Goal: Information Seeking & Learning: Learn about a topic

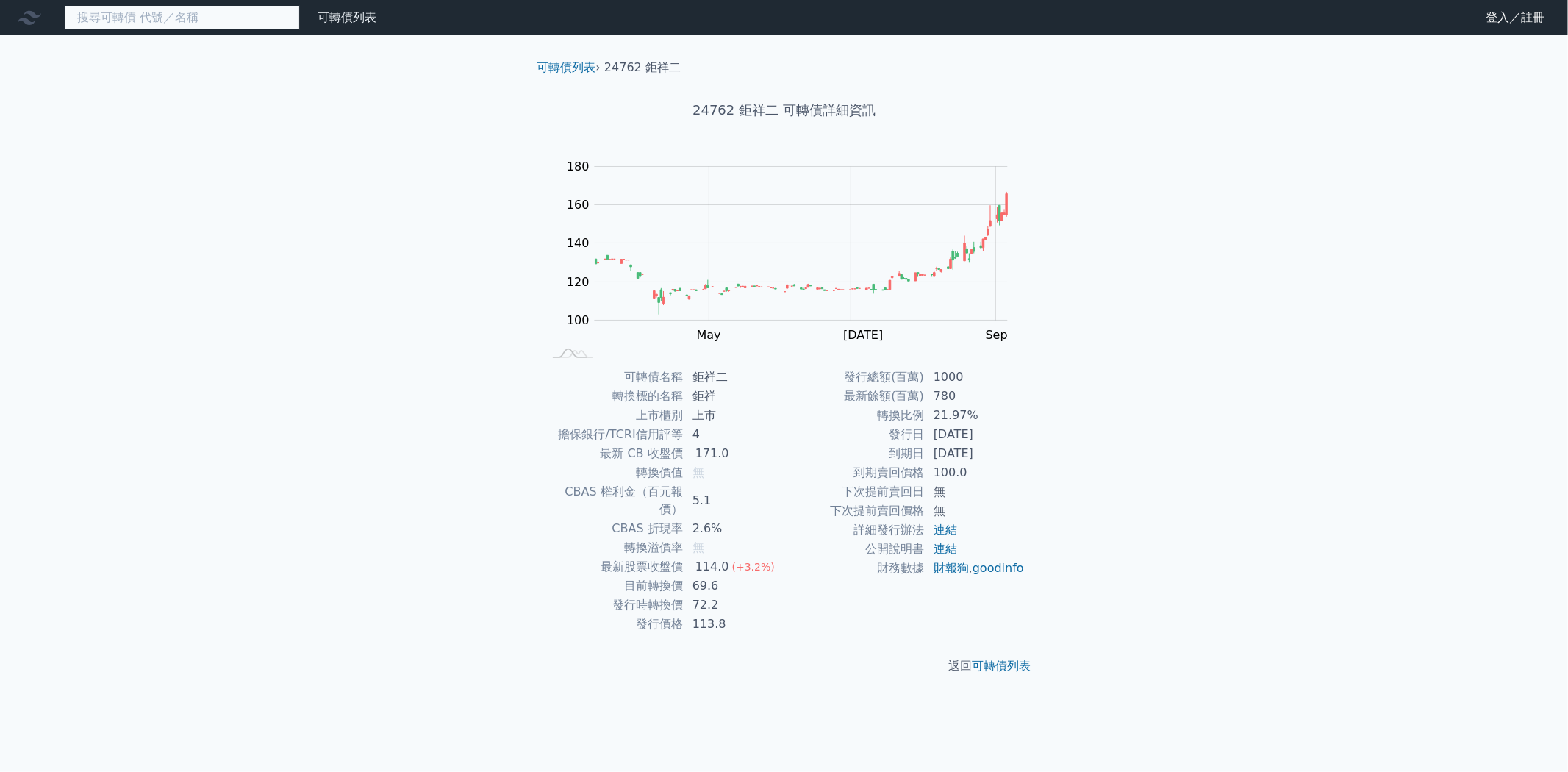
click at [248, 20] on input at bounding box center [182, 17] width 236 height 25
click at [1510, 25] on link "登入／註冊" at bounding box center [1515, 17] width 82 height 23
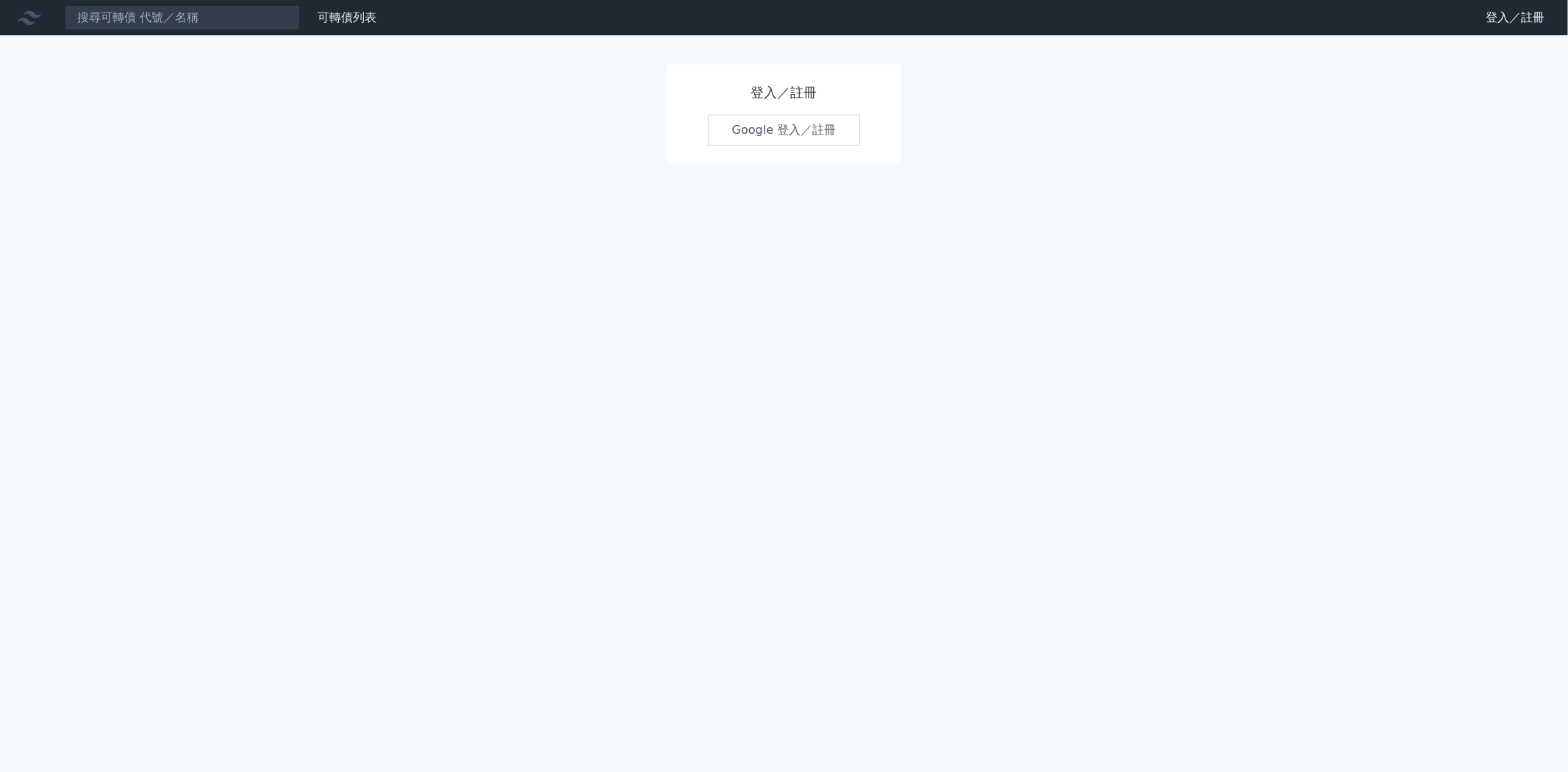
click at [743, 120] on link "Google 登入／註冊" at bounding box center [784, 129] width 153 height 31
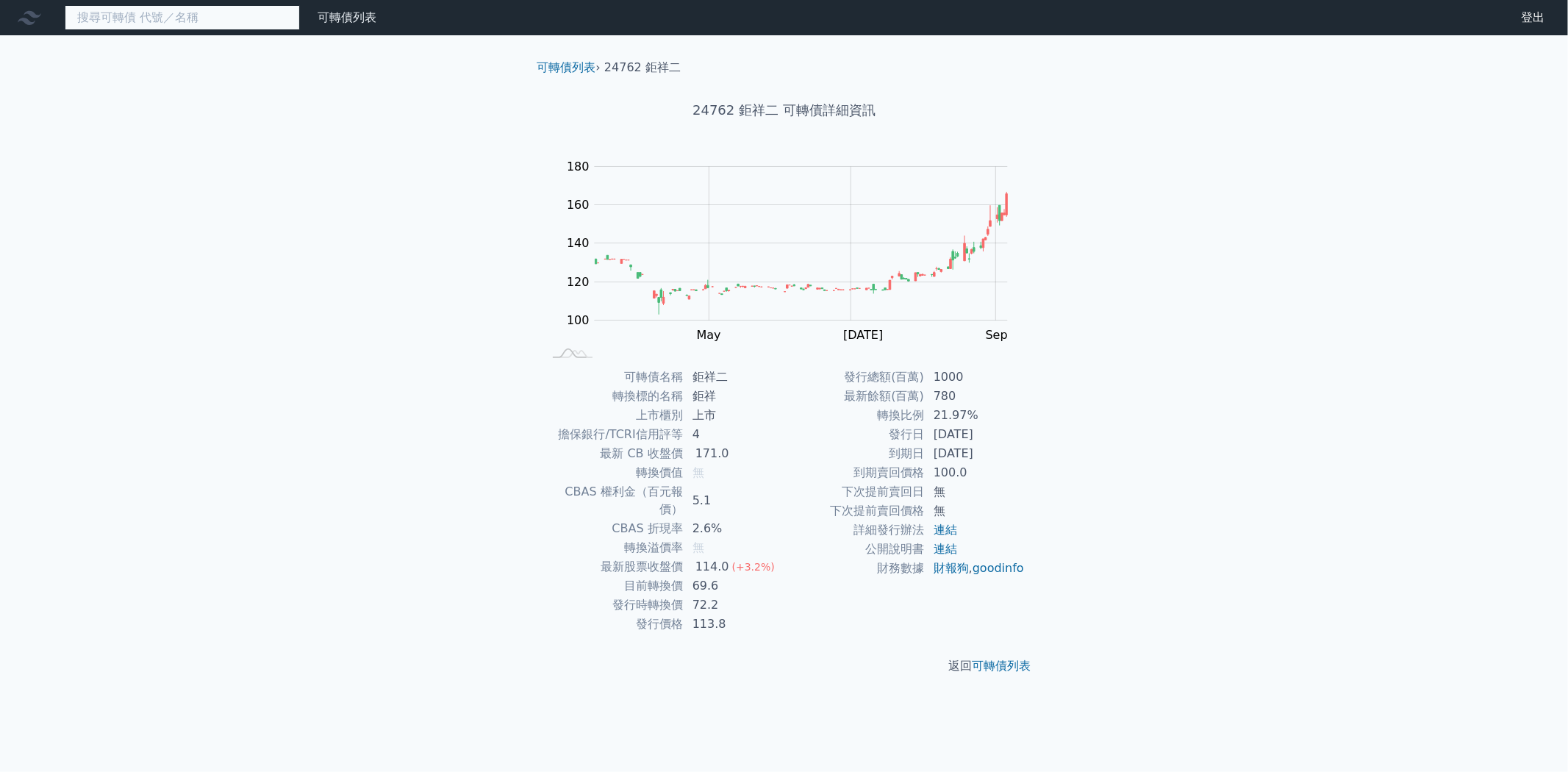
click at [218, 25] on input at bounding box center [182, 17] width 236 height 25
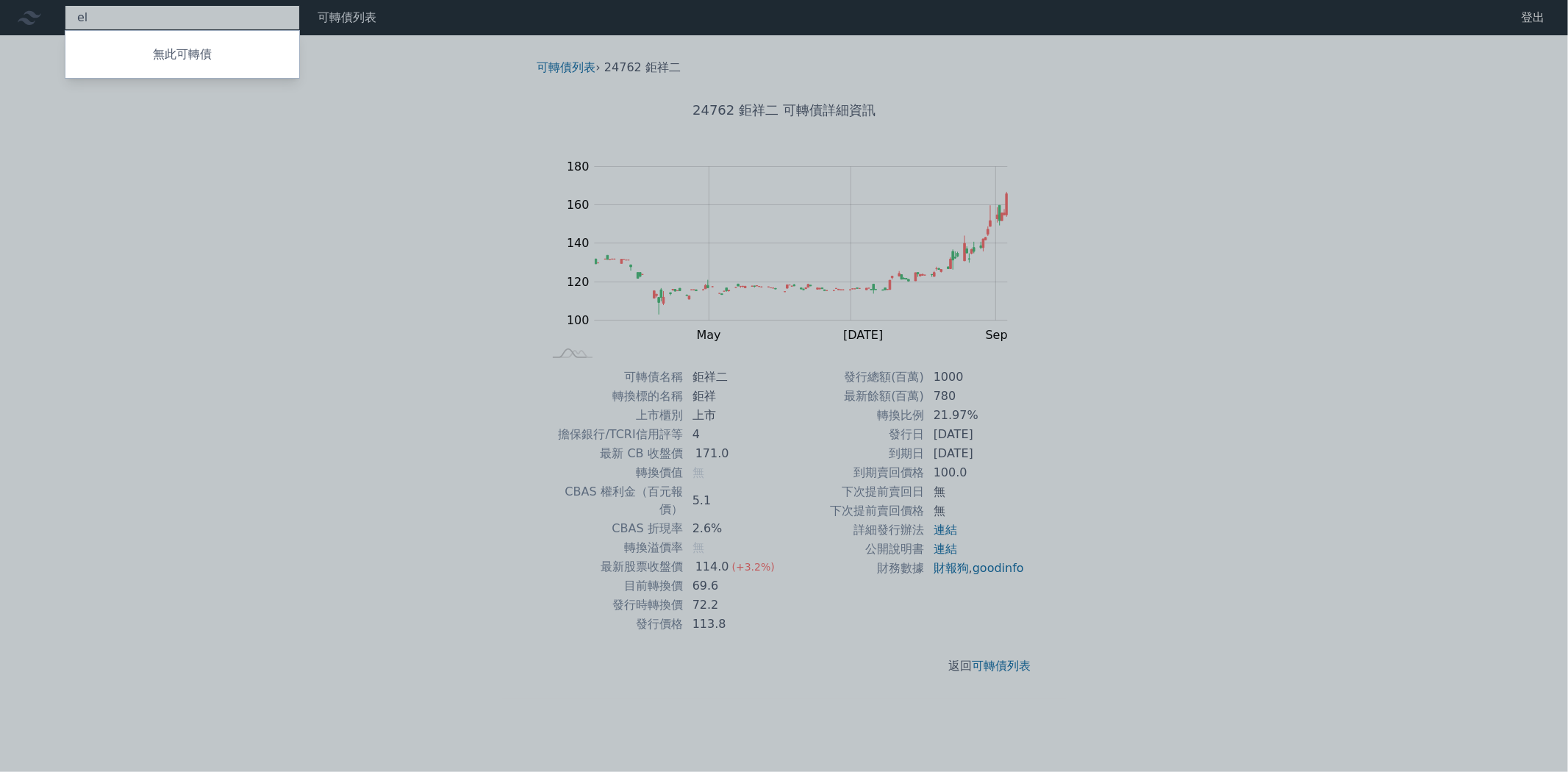
type input "e"
type input "高技"
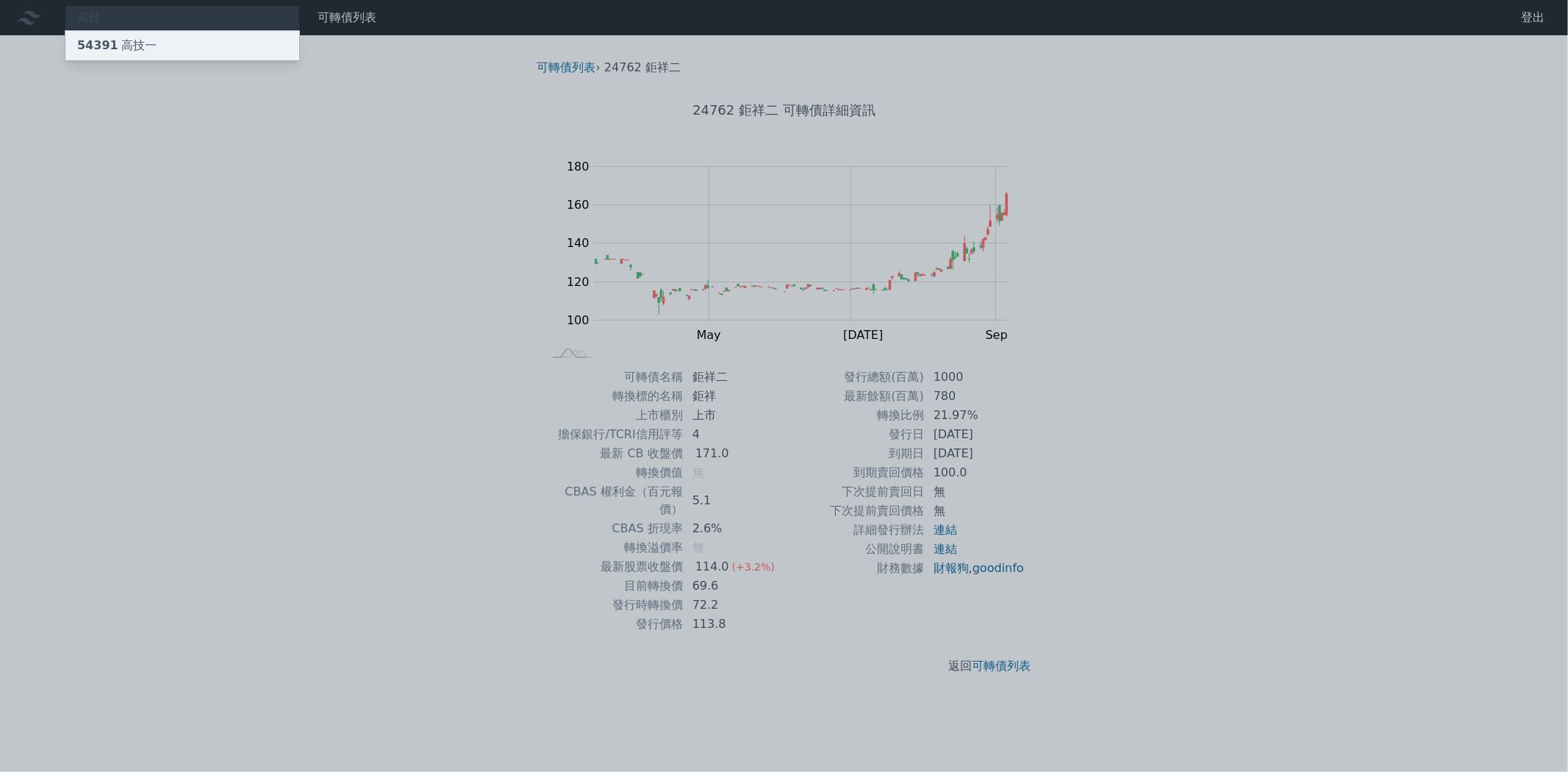
click at [126, 39] on div "54391 高技一" at bounding box center [117, 46] width 79 height 18
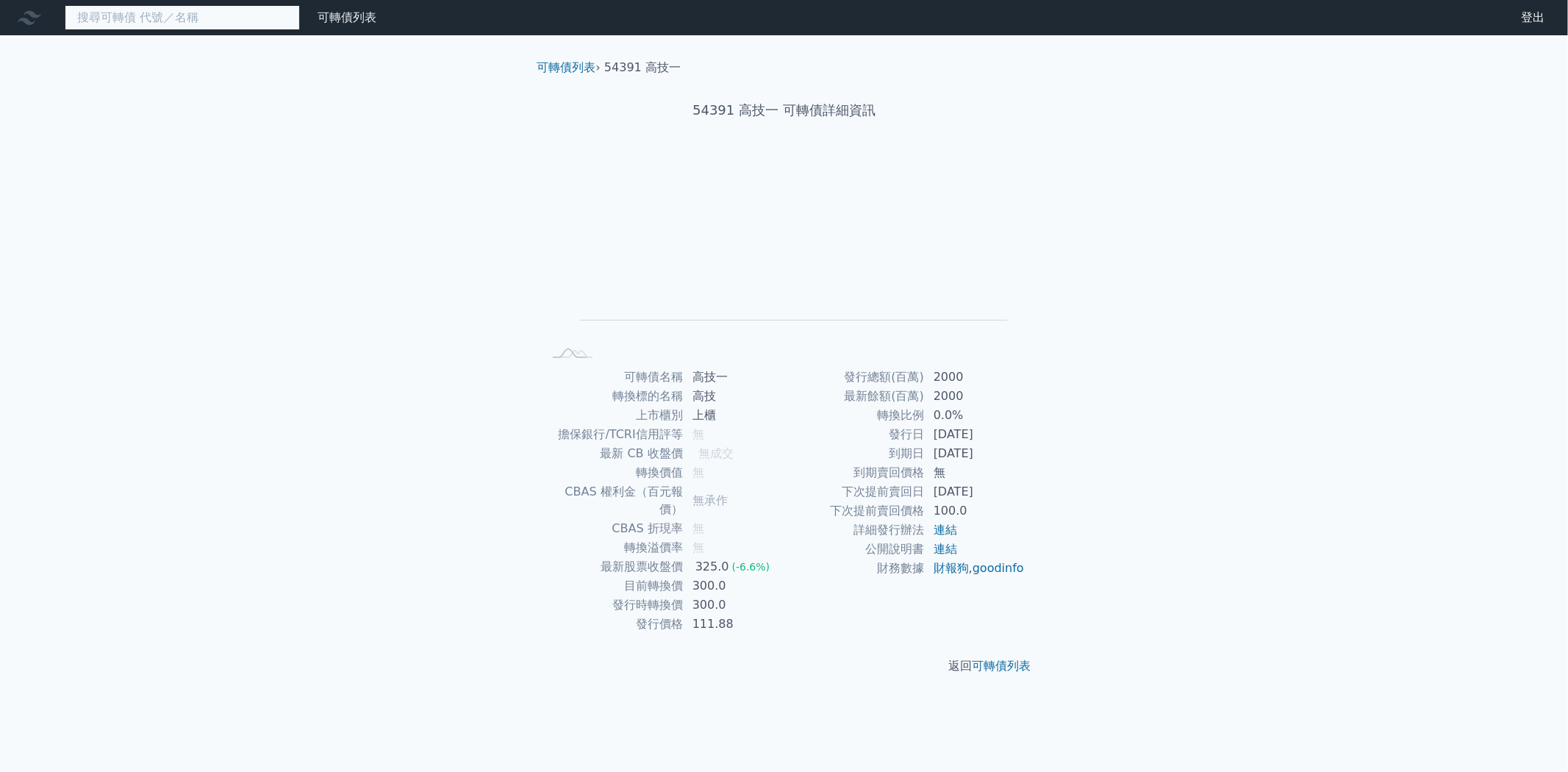
click at [233, 23] on input at bounding box center [182, 17] width 236 height 25
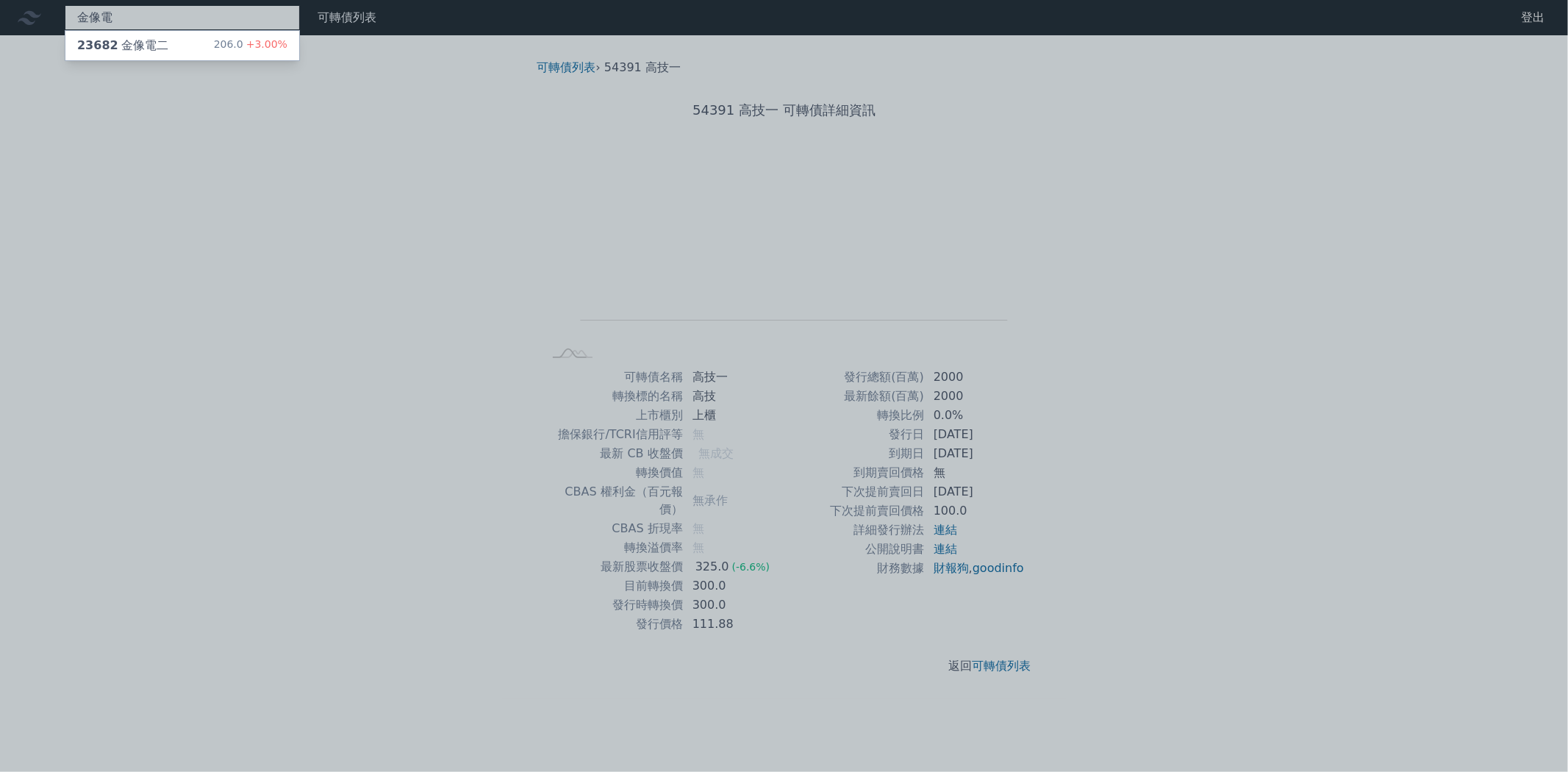
type input "金像電"
click at [229, 37] on div "206.0 +3.00%" at bounding box center [250, 46] width 73 height 18
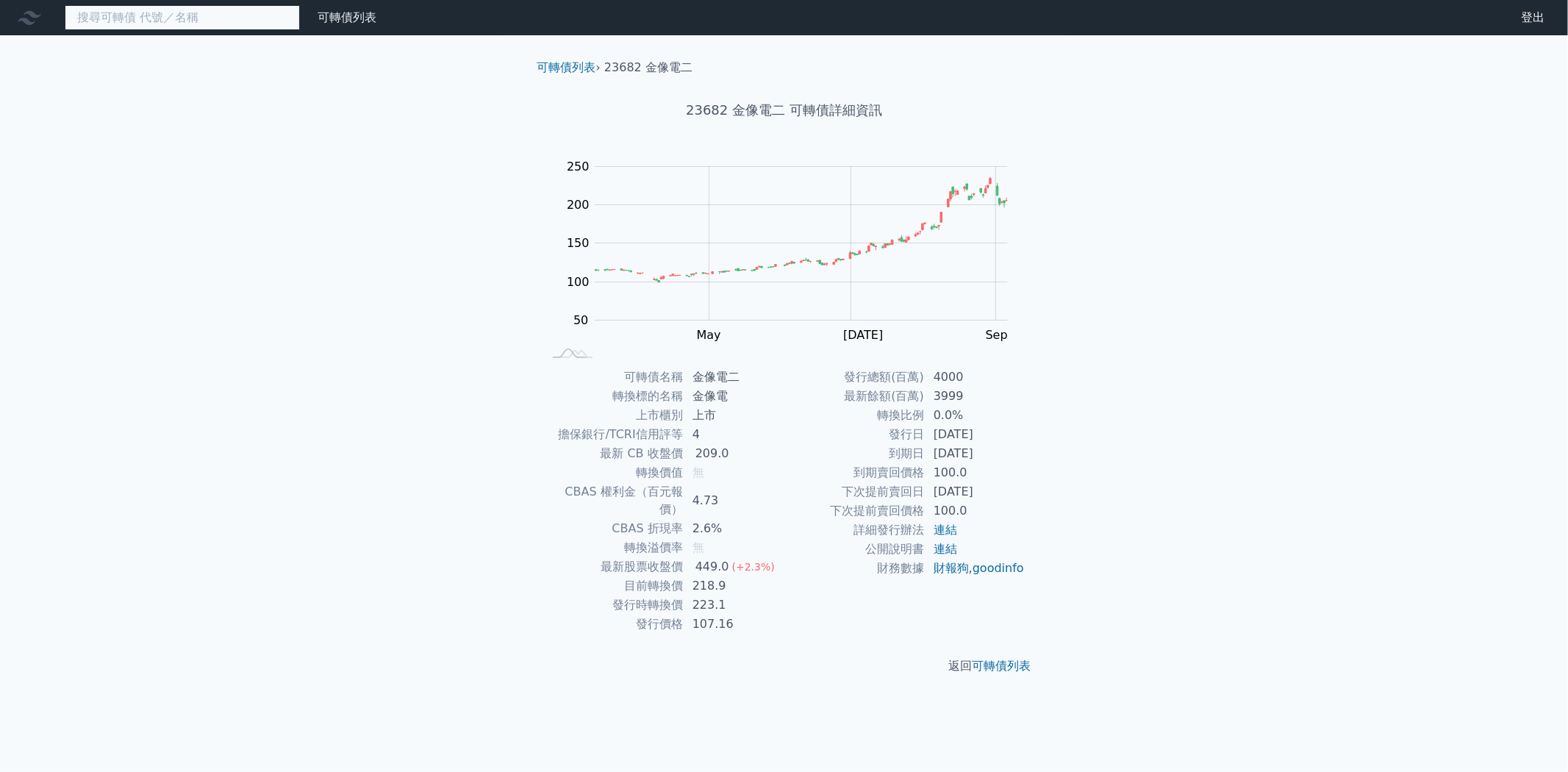
click at [247, 25] on input at bounding box center [182, 17] width 236 height 25
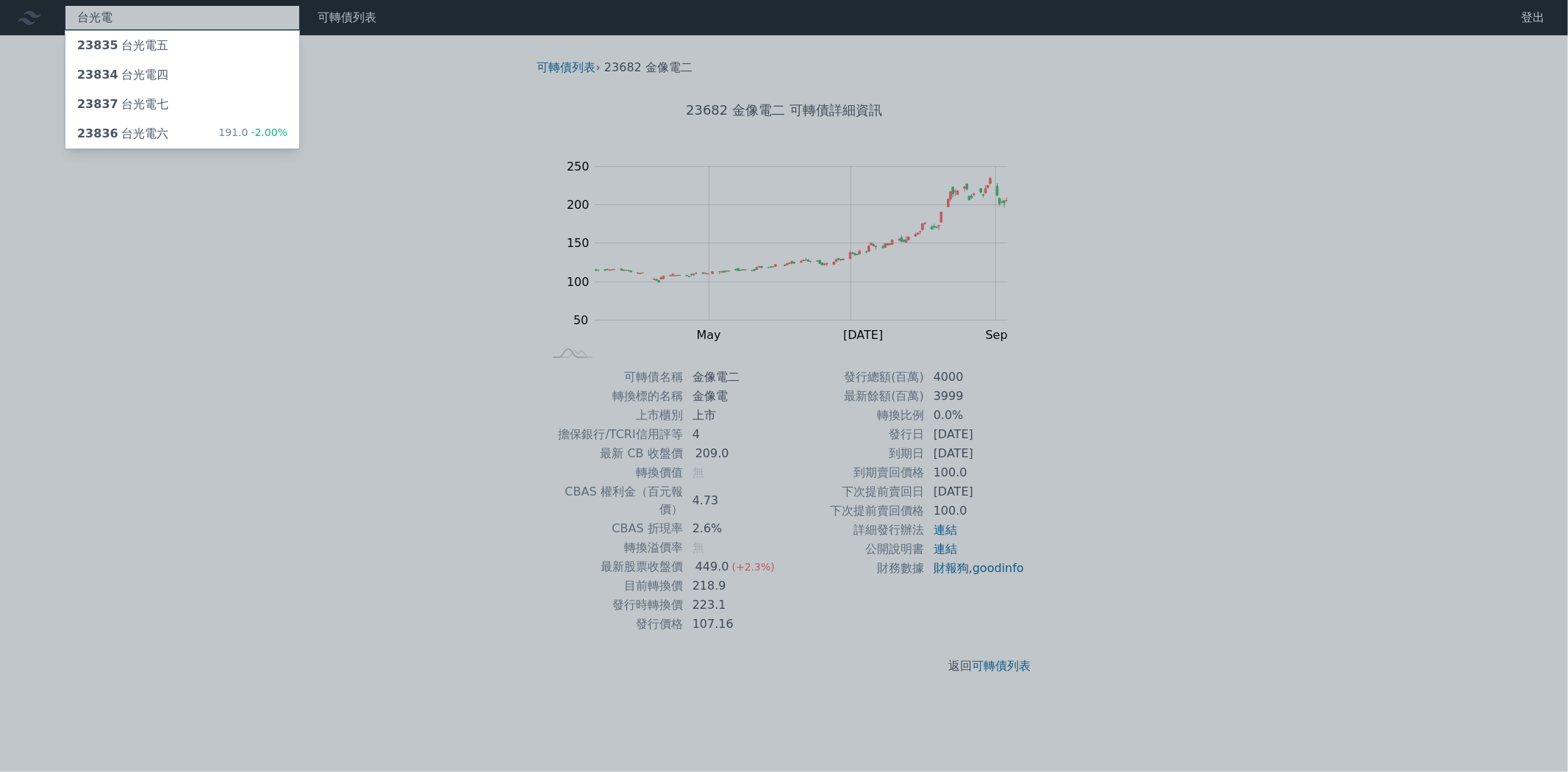
type input "台光電"
click at [138, 48] on div "23835 台光電五" at bounding box center [123, 46] width 91 height 18
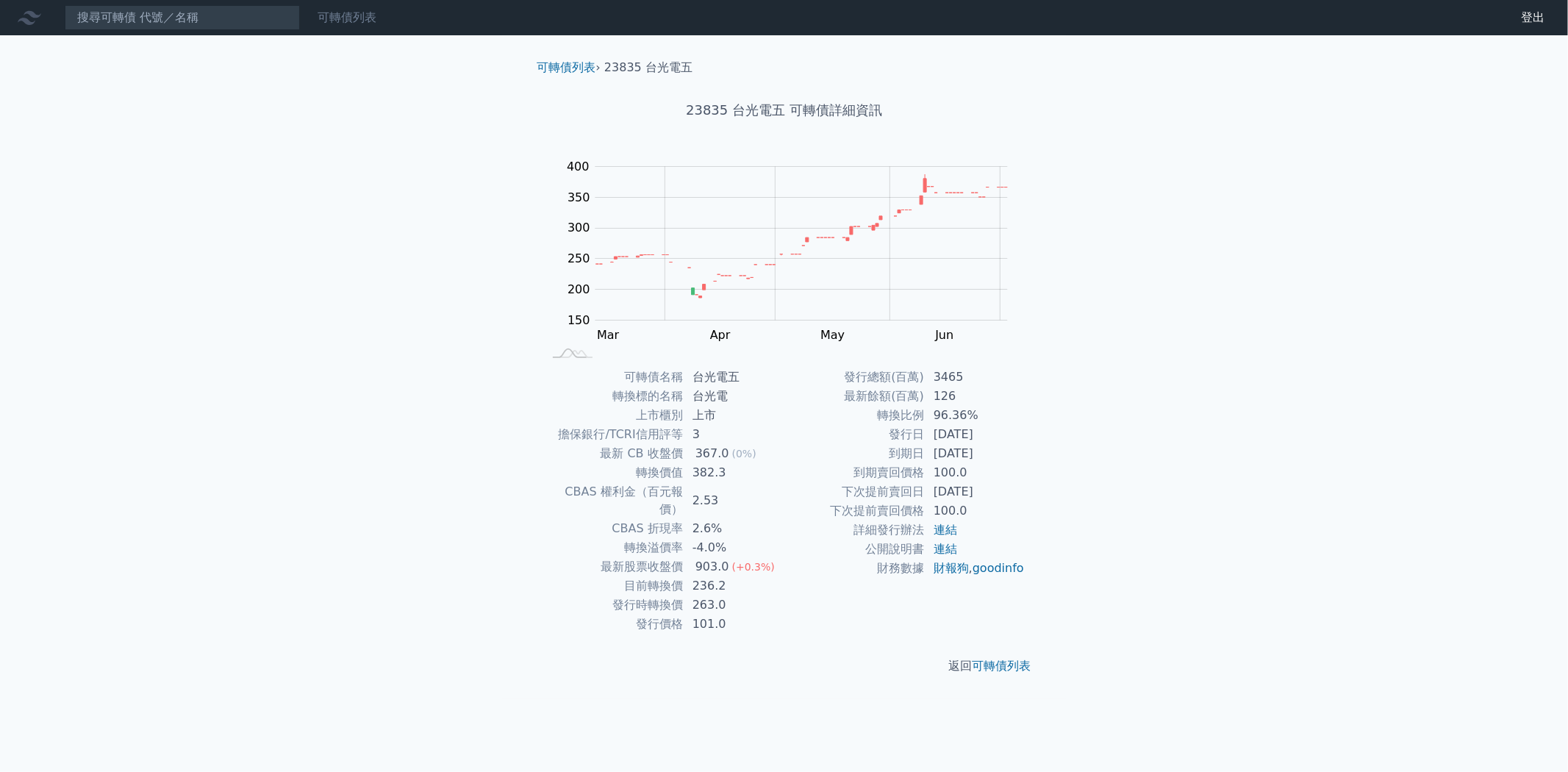
click at [342, 24] on link "可轉債列表" at bounding box center [347, 17] width 59 height 14
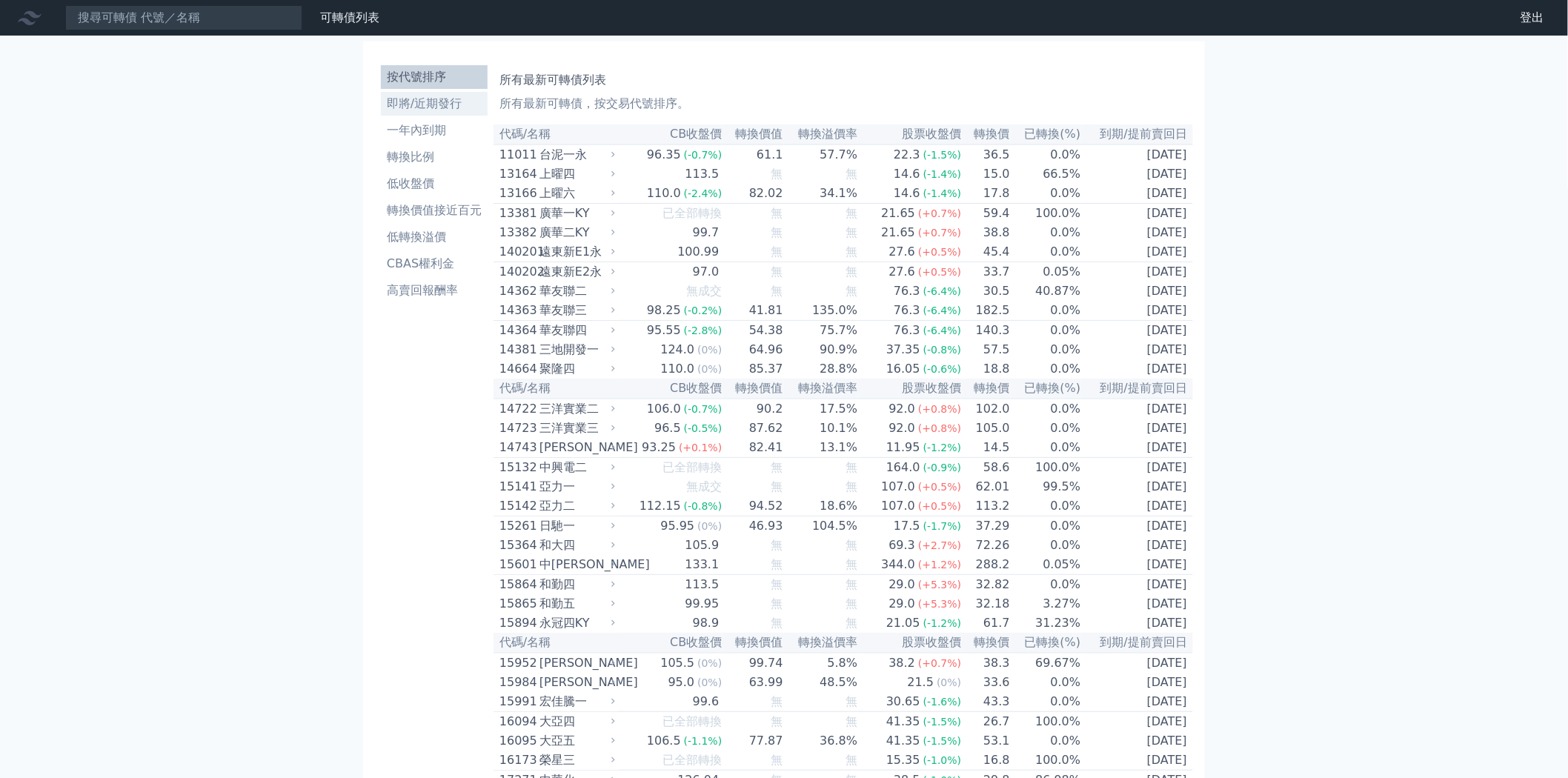
click at [434, 106] on li "即將/近期發行" at bounding box center [434, 104] width 107 height 18
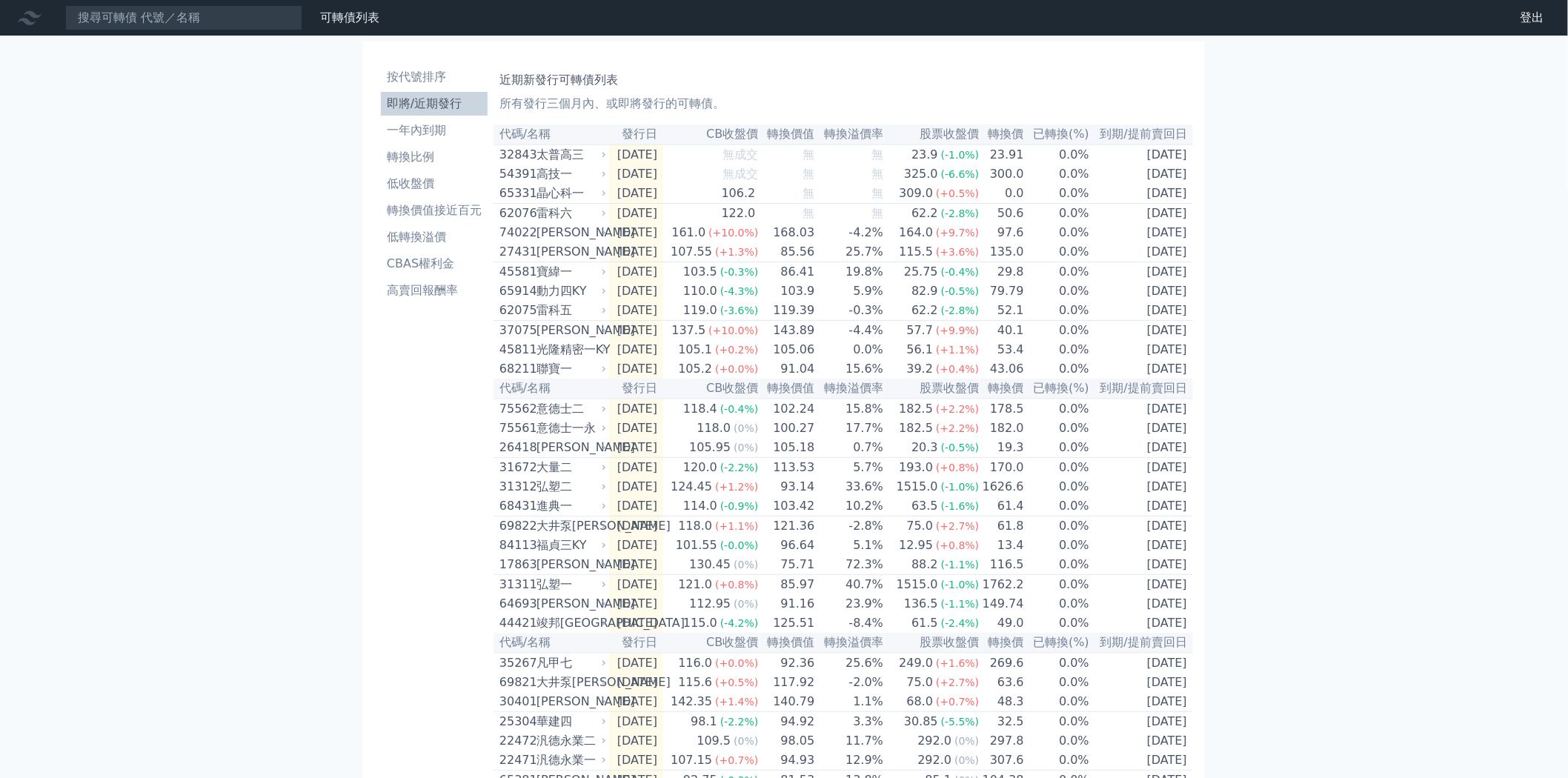
click at [276, 336] on div "可轉債列表 財務數據 可轉債列表 財務數據 登出 登出 按代號排序 即將/近期發行 一年內到期 轉換比例 低收盤價 轉換價值接近百元 低轉換溢價" at bounding box center [784, 524] width 1568 height 1048
click at [354, 373] on div "可轉債列表 財務數據 可轉債列表 財務數據 登出 登出 按代號排序 即將/近期發行 一年內到期 轉換比例 低收盤價 轉換價值接近百元 低轉換溢價" at bounding box center [784, 524] width 1568 height 1048
click at [289, 402] on div "可轉債列表 財務數據 可轉債列表 財務數據 登出 登出 按代號排序 即將/近期發行 一年內到期 轉換比例 低收盤價 轉換價值接近百元 低轉換溢價" at bounding box center [784, 524] width 1568 height 1048
click at [350, 415] on div "可轉債列表 財務數據 可轉債列表 財務數據 登出 登出 按代號排序 即將/近期發行 一年內到期 轉換比例 低收盤價 轉換價值接近百元 低轉換溢價" at bounding box center [784, 524] width 1568 height 1048
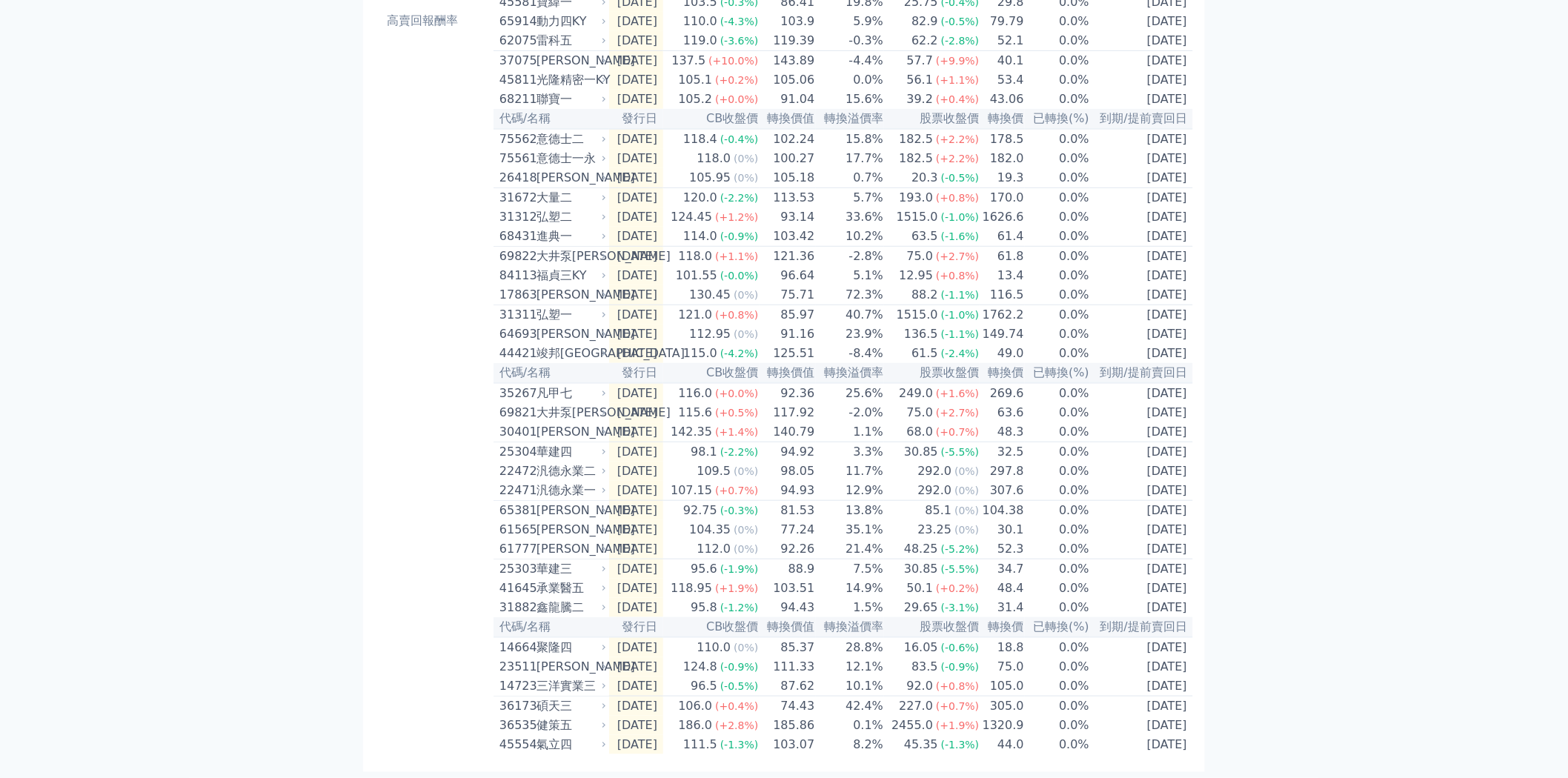
scroll to position [335, 0]
click at [436, 421] on div "按代號排序 即將/近期發行 一年內到期 轉換比例 低收盤價 轉換價值接近百元 低轉換溢價 CBAS權利金 高賣回報酬率" at bounding box center [433, 272] width 118 height 965
click at [262, 455] on div "可轉債列表 財務數據 可轉債列表 財務數據 登出 登出 按代號排序 即將/近期發行 一年內到期 轉換比例 低收盤價 轉換價值接近百元 低轉換溢價" at bounding box center [784, 254] width 1568 height 1048
click at [299, 513] on div "可轉債列表 財務數據 可轉債列表 財務數據 登出 登出 按代號排序 即將/近期發行 一年內到期 轉換比例 低收盤價 轉換價值接近百元 低轉換溢價" at bounding box center [784, 254] width 1568 height 1048
click at [331, 366] on div "可轉債列表 財務數據 可轉債列表 財務數據 登出 登出 按代號排序 即將/近期發行 一年內到期 轉換比例 低收盤價 轉換價值接近百元 低轉換溢價" at bounding box center [784, 254] width 1568 height 1048
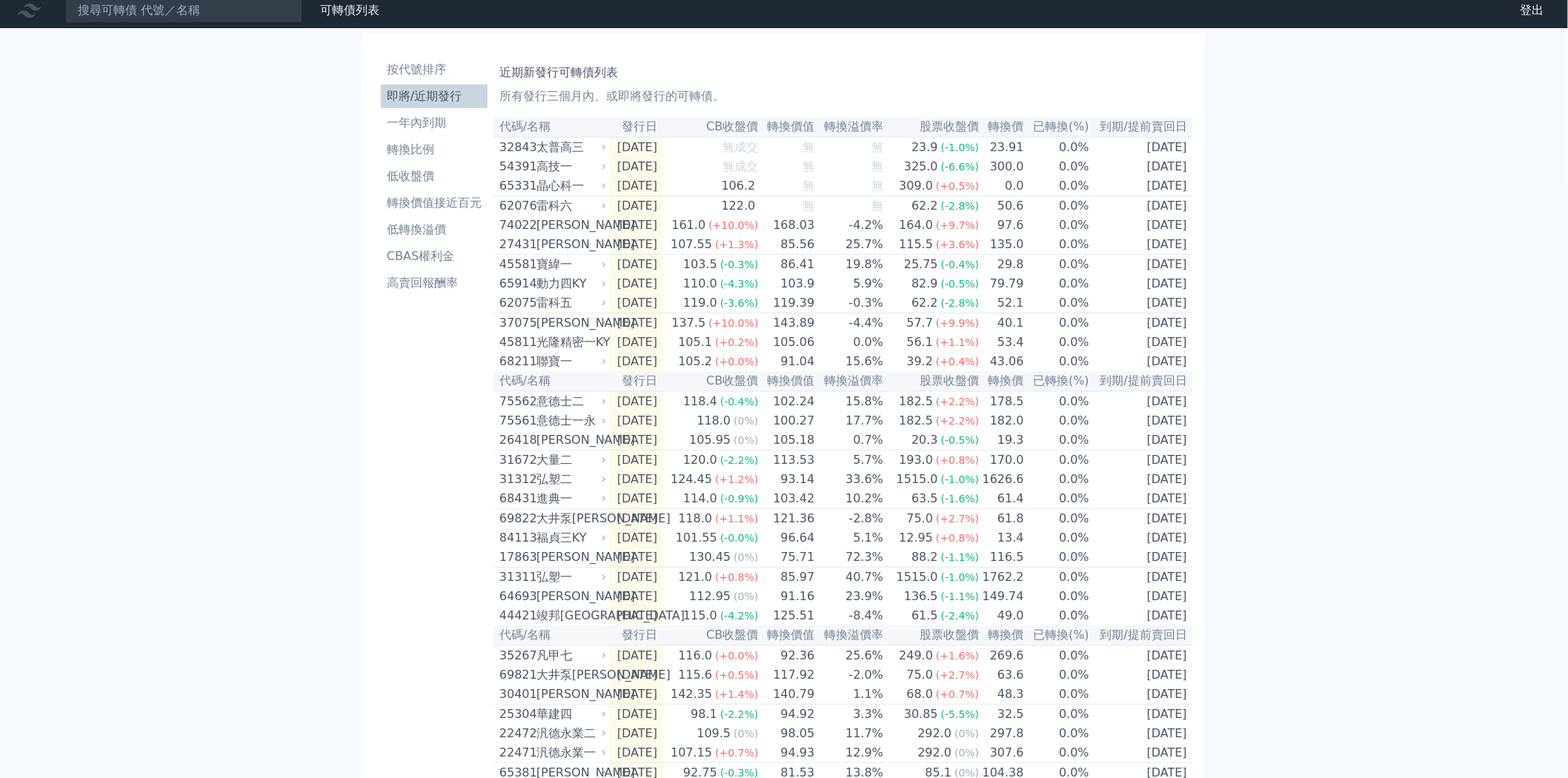
scroll to position [0, 0]
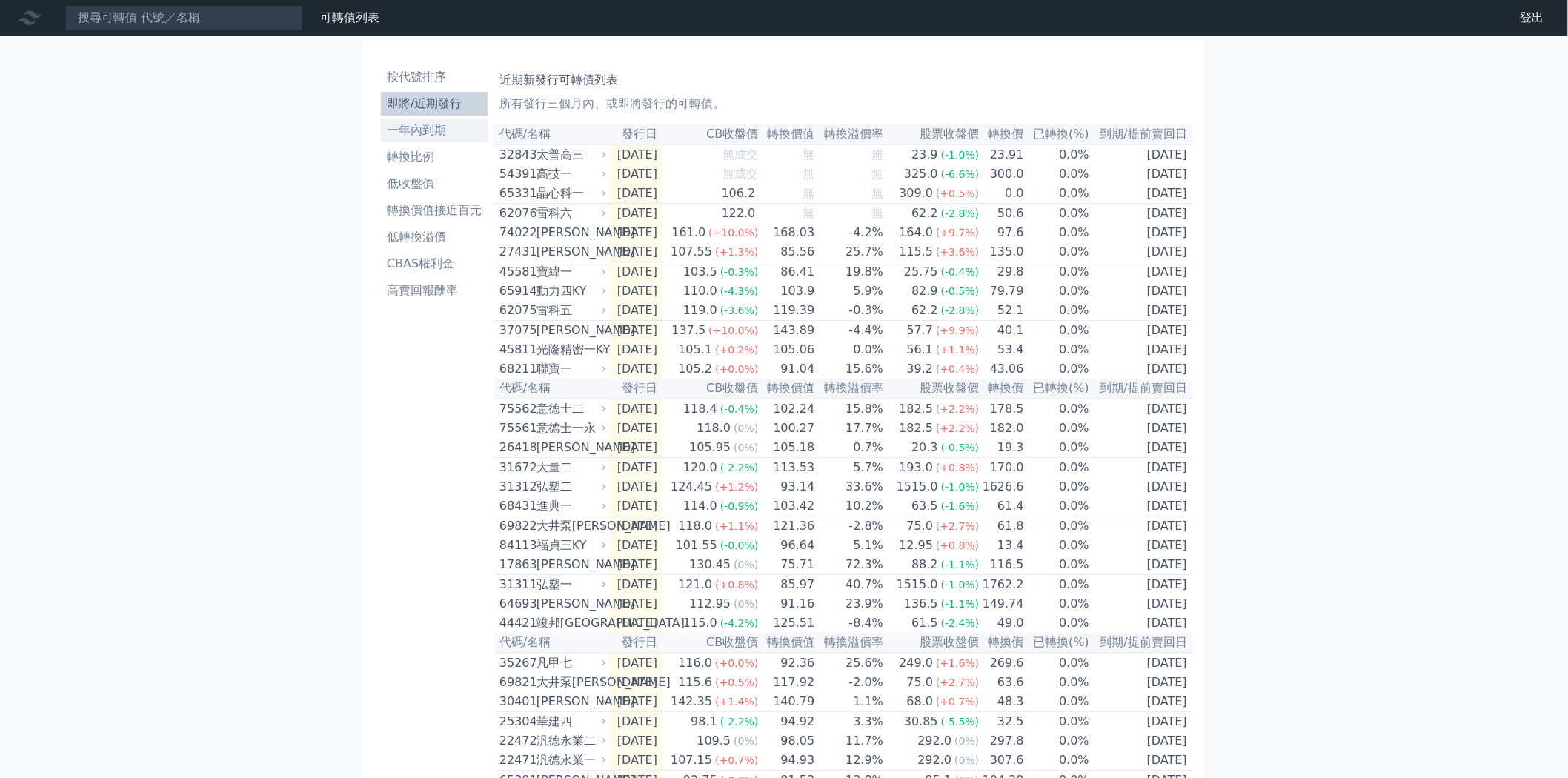
click at [424, 127] on li "一年內到期" at bounding box center [434, 130] width 107 height 18
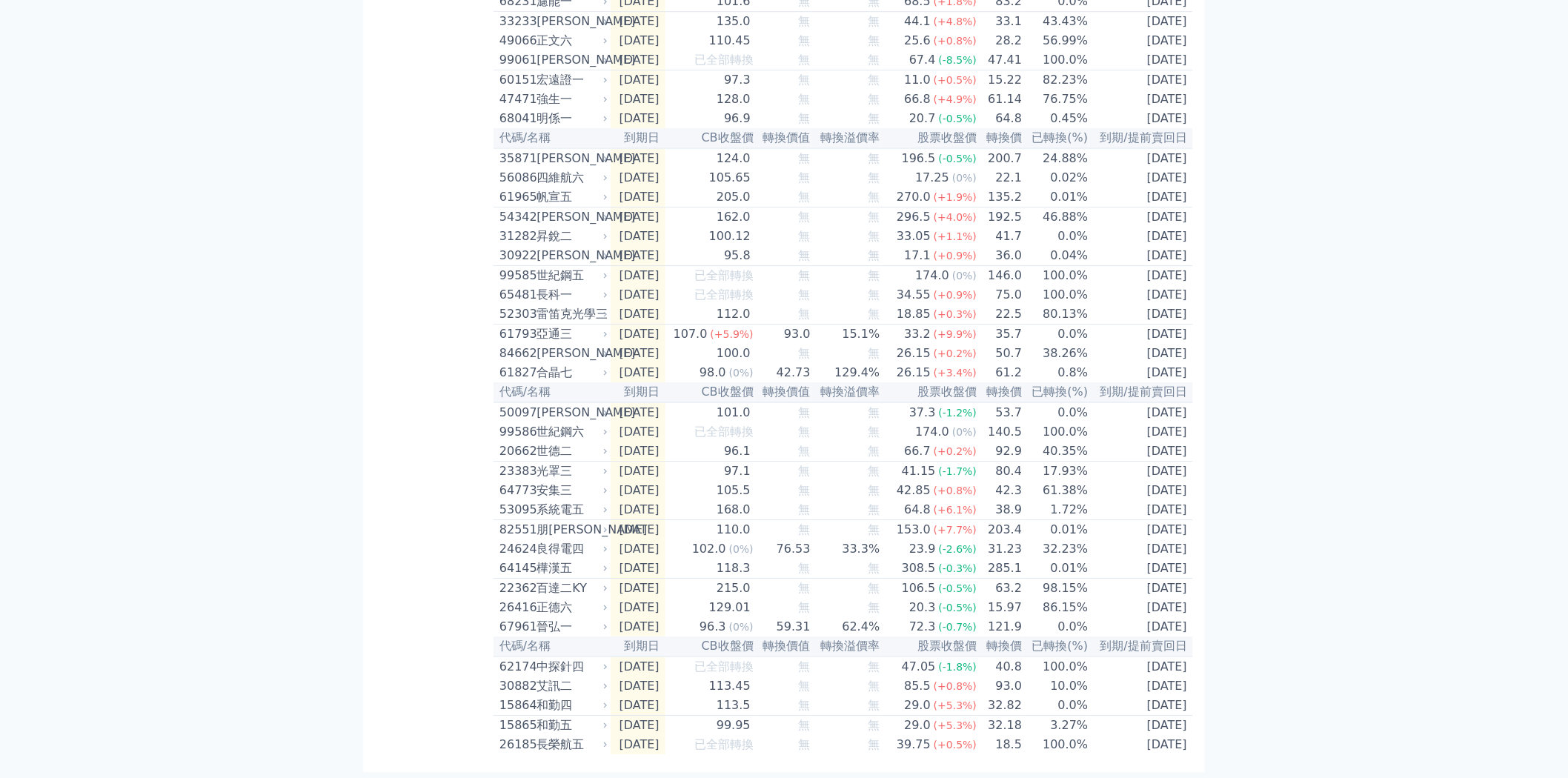
scroll to position [1460, 0]
